Goal: Information Seeking & Learning: Learn about a topic

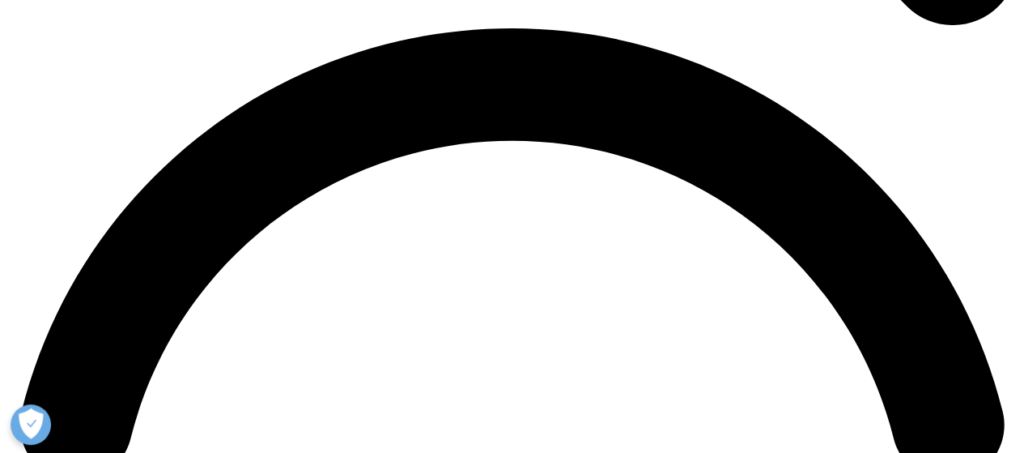
scroll to position [1781, 0]
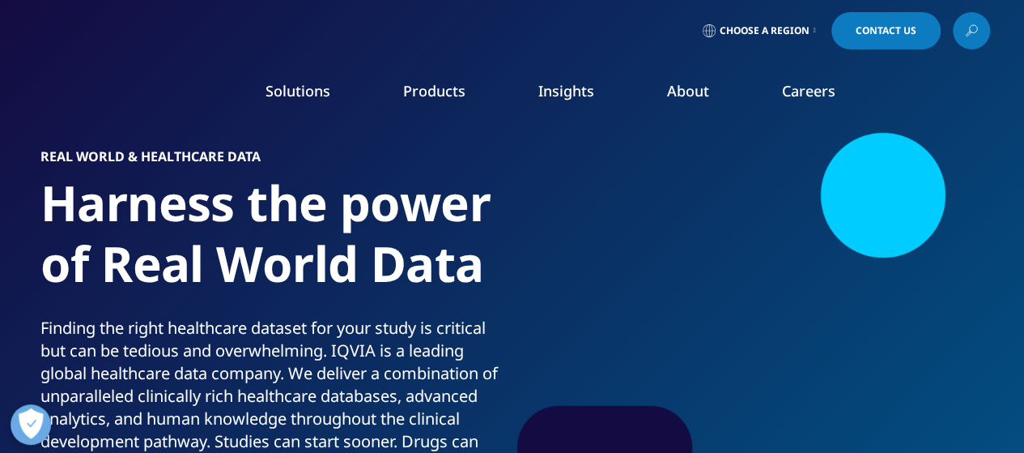
click at [826, 98] on link "Careers" at bounding box center [808, 90] width 53 height 19
click at [832, 88] on link "Careers" at bounding box center [808, 90] width 53 height 19
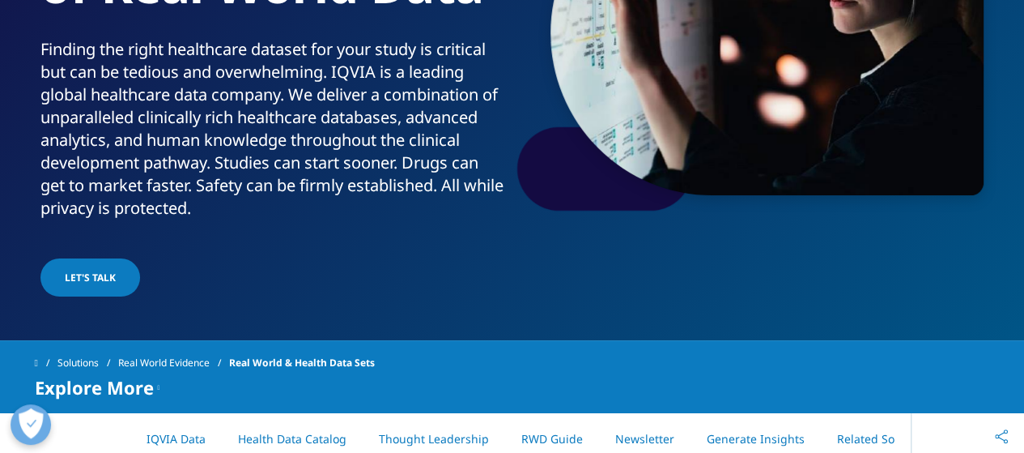
scroll to position [81, 0]
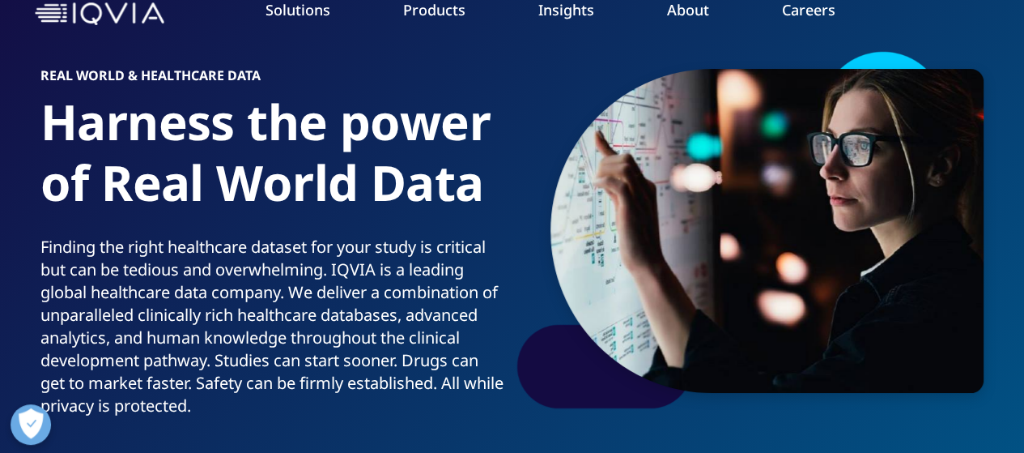
click at [83, 128] on link "Overview" at bounding box center [145, 122] width 227 height 18
